Goal: Ask a question

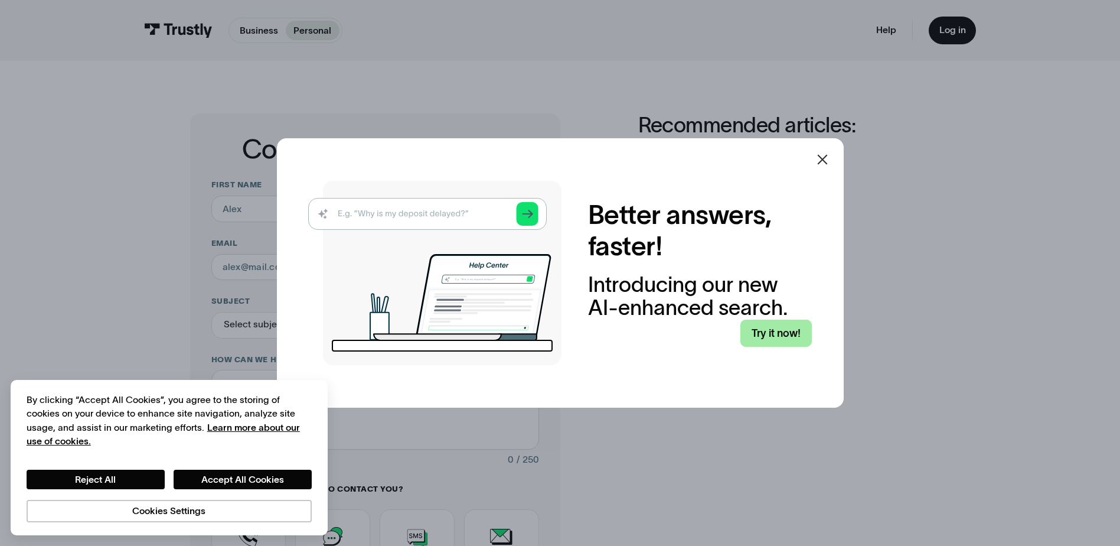
click at [777, 320] on link "Try it now!" at bounding box center [776, 334] width 71 height 28
click at [777, 322] on link "Try it now!" at bounding box center [776, 334] width 71 height 28
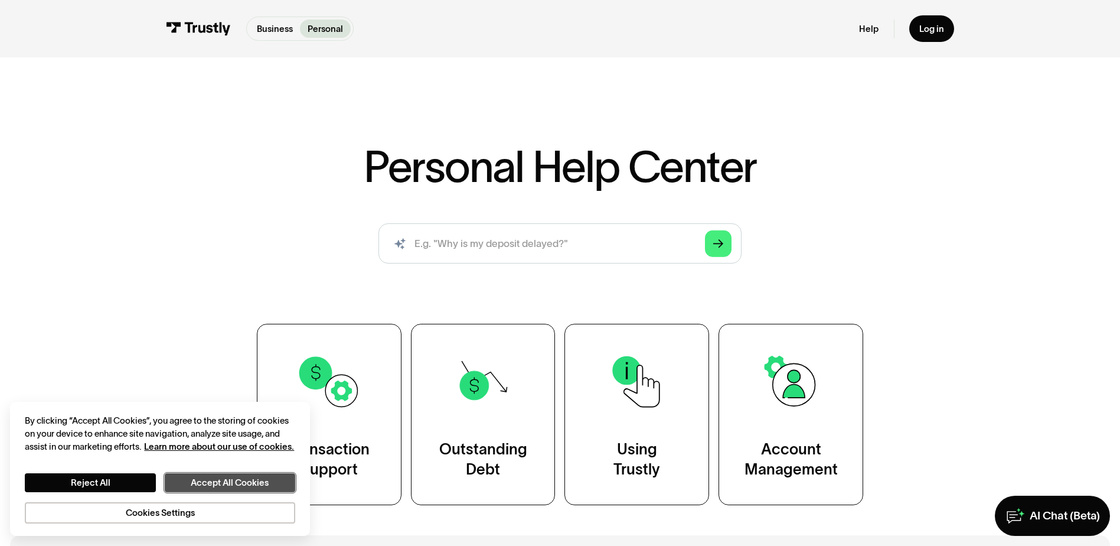
click at [239, 485] on button "Accept All Cookies" at bounding box center [230, 482] width 131 height 19
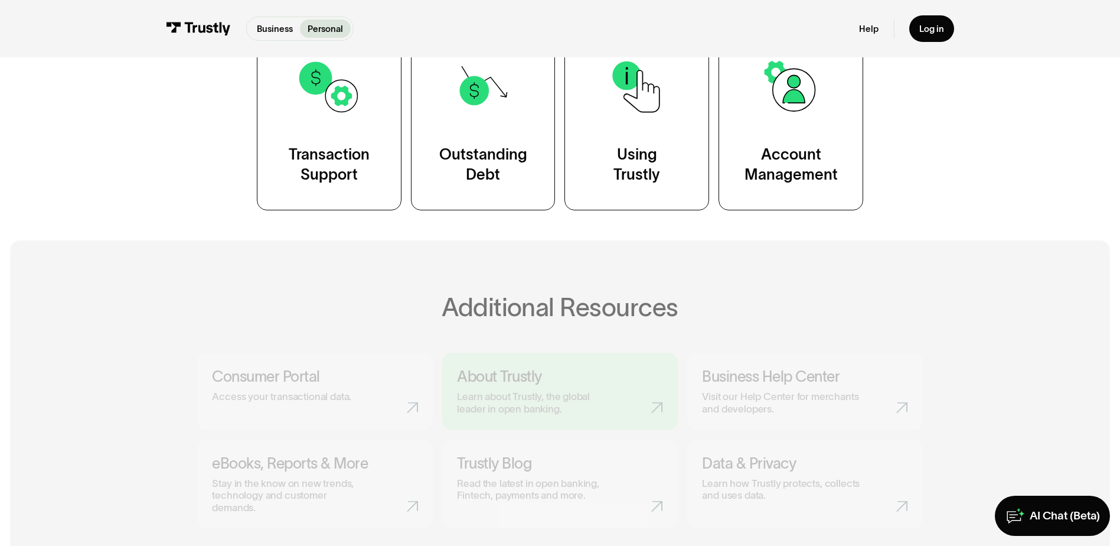
scroll to position [295, 0]
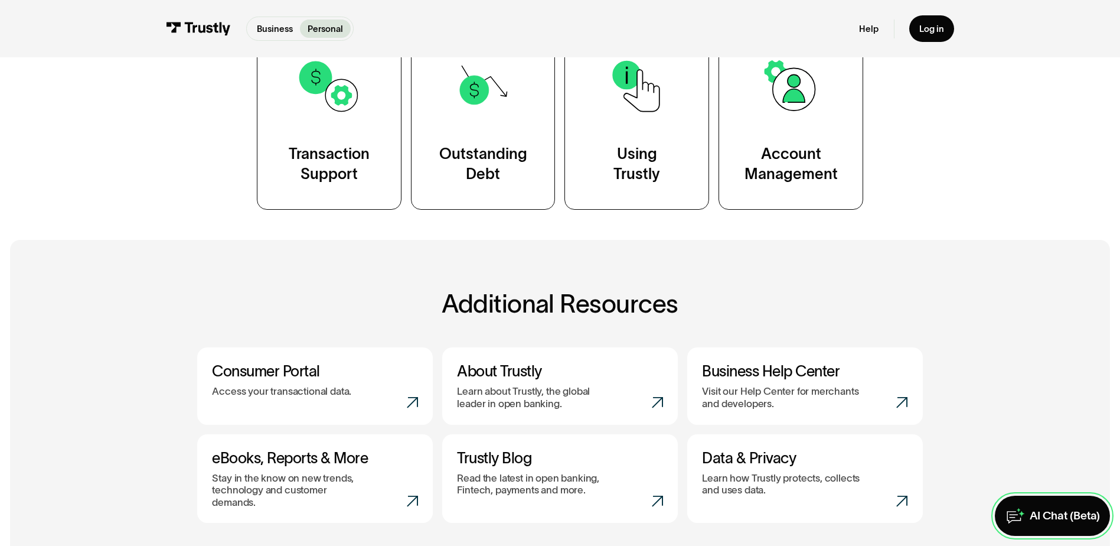
click at [1045, 517] on div "AI Chat (Beta)" at bounding box center [1065, 516] width 70 height 15
